Goal: Information Seeking & Learning: Check status

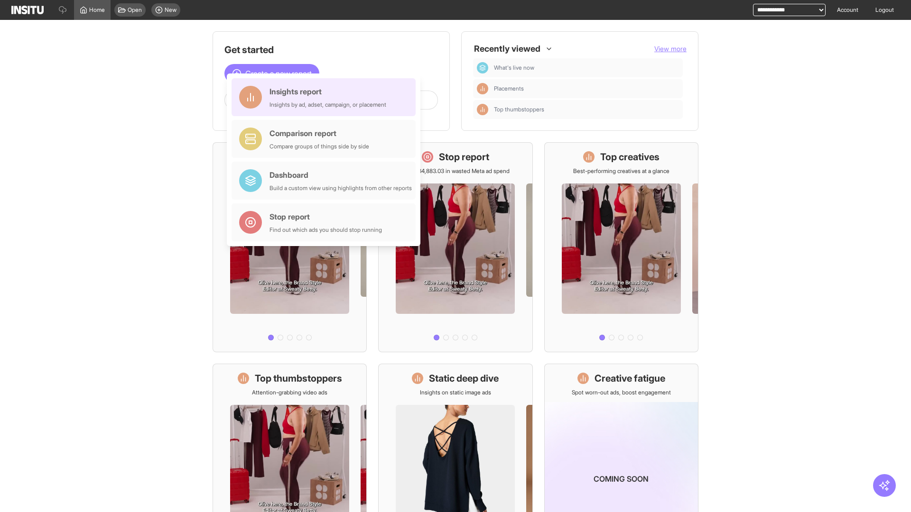
click at [326, 97] on div "Insights report Insights by ad, adset, campaign, or placement" at bounding box center [328, 97] width 117 height 23
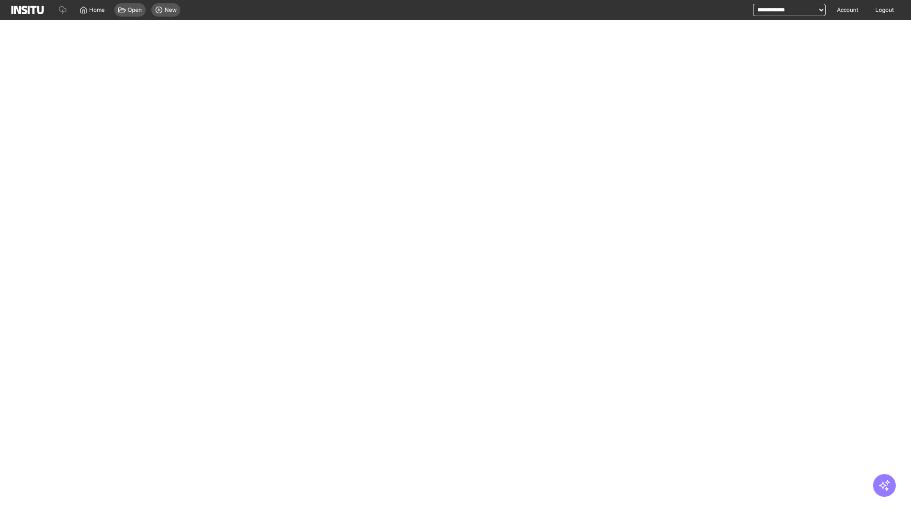
select select "**"
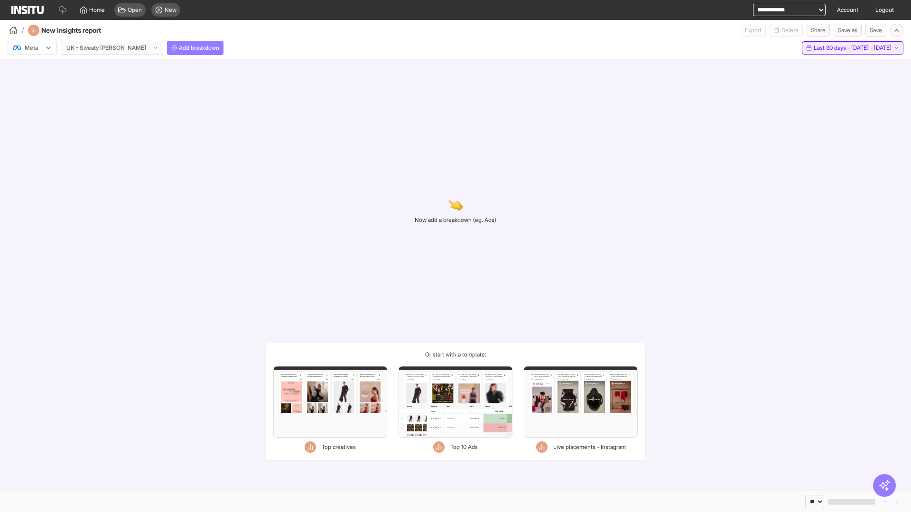
click at [831, 48] on span "Last 30 days - [DATE] - [DATE]" at bounding box center [853, 48] width 78 height 8
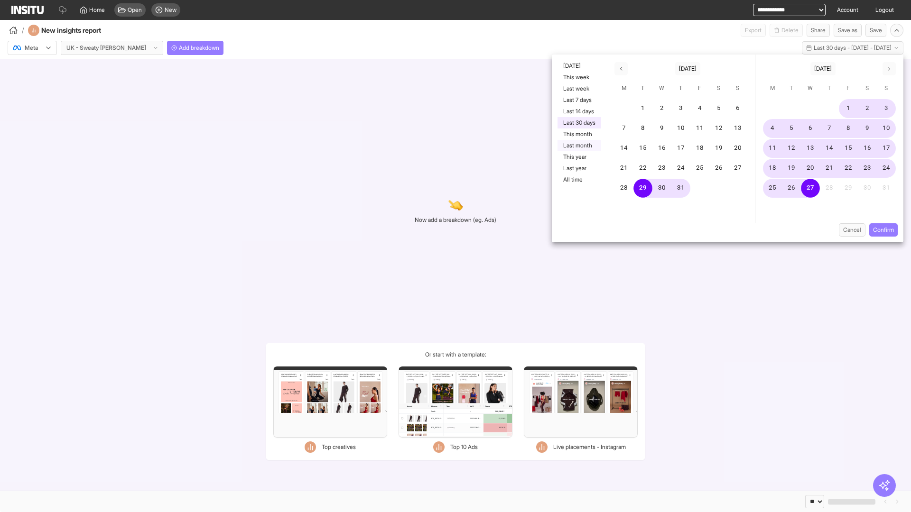
click at [578, 146] on button "Last month" at bounding box center [580, 145] width 44 height 11
